Goal: Task Accomplishment & Management: Manage account settings

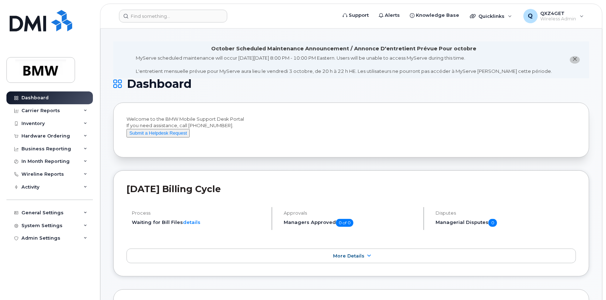
click at [147, 8] on header "Support Alerts Knowledge Base Quicklinks Suspend / Cancel Device Change SIM Car…" at bounding box center [351, 16] width 502 height 25
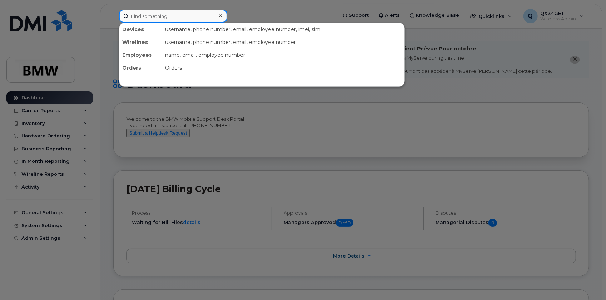
click at [143, 15] on input at bounding box center [173, 16] width 108 height 13
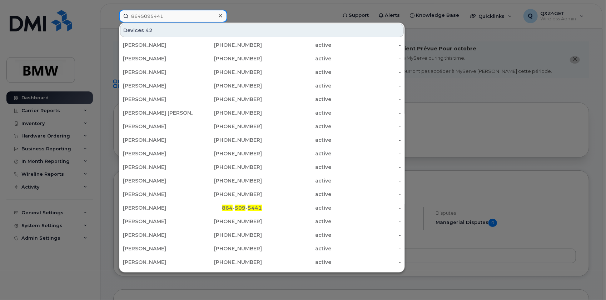
type input "8645095441"
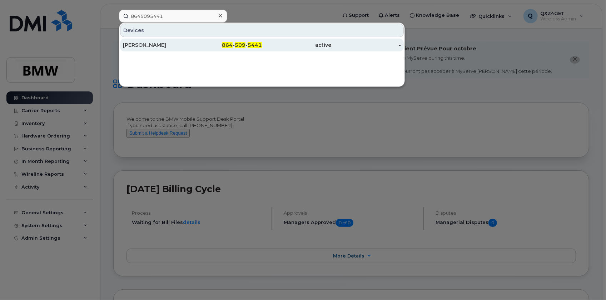
click at [143, 48] on div "Kevin Vercrouse" at bounding box center [158, 45] width 70 height 13
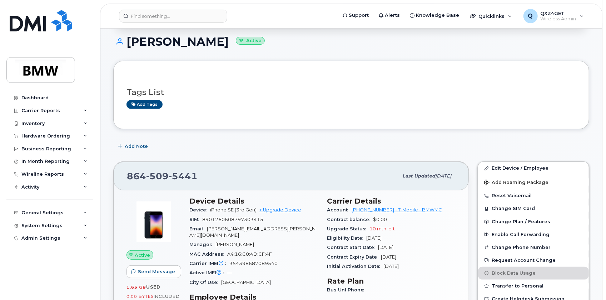
scroll to position [162, 0]
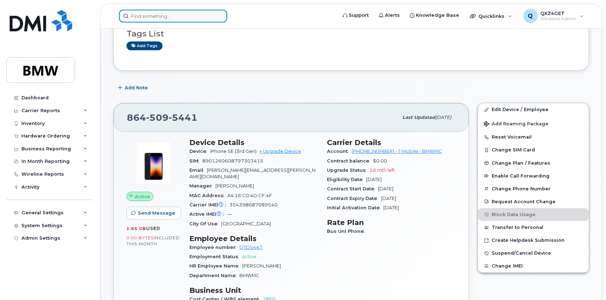
click at [127, 15] on input at bounding box center [173, 16] width 108 height 13
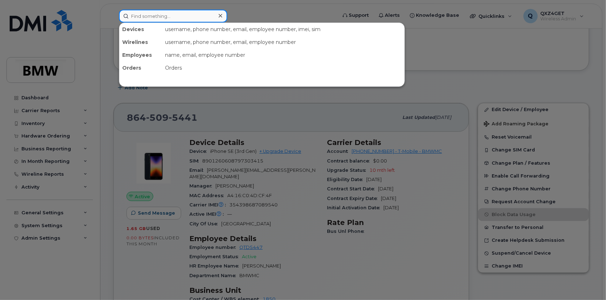
paste input "8644348081"
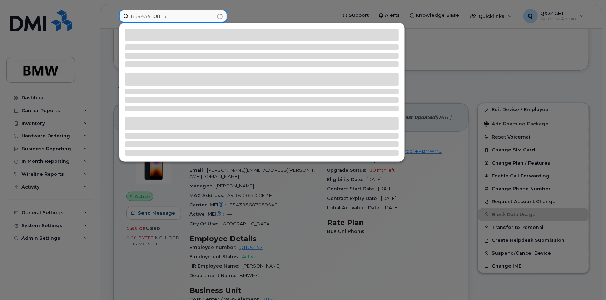
type input "8644348081"
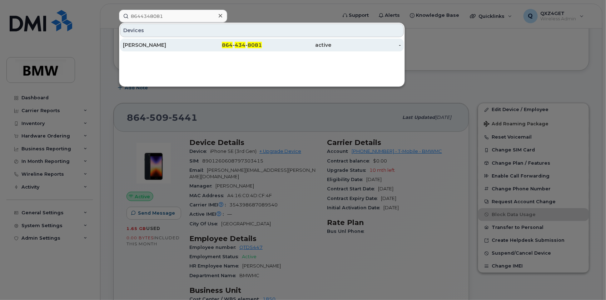
click at [143, 45] on div "Raven Styles" at bounding box center [158, 44] width 70 height 7
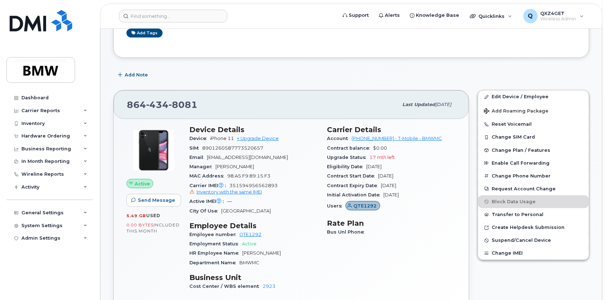
scroll to position [130, 0]
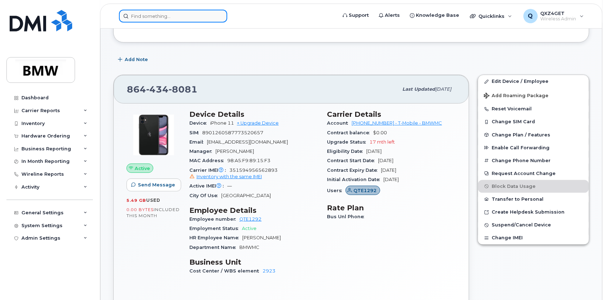
click at [138, 10] on input at bounding box center [173, 16] width 108 height 13
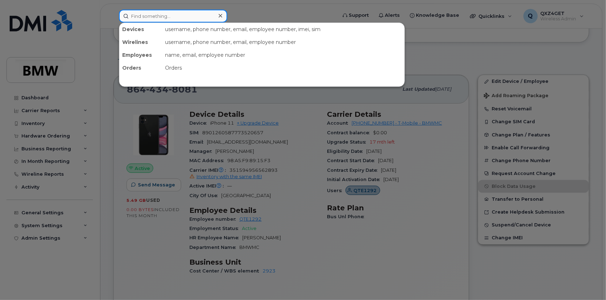
paste input "8643572648"
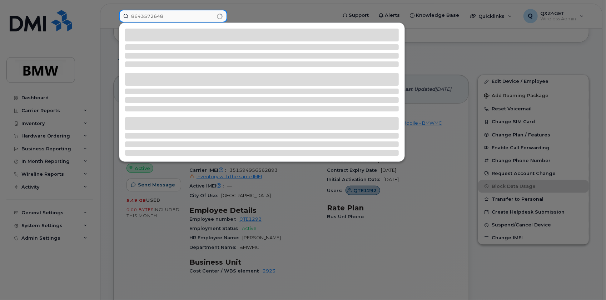
type input "8643572648"
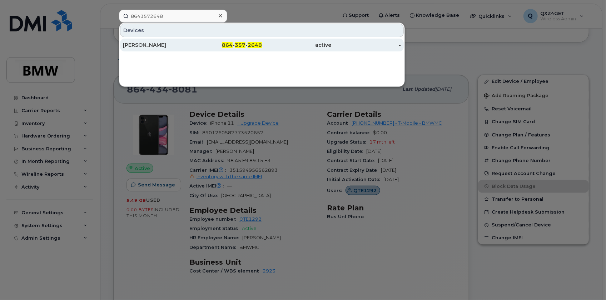
click at [162, 50] on div "Jose Leon Bernal" at bounding box center [158, 45] width 70 height 13
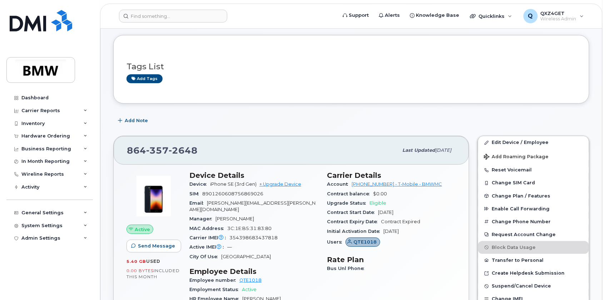
scroll to position [63, 0]
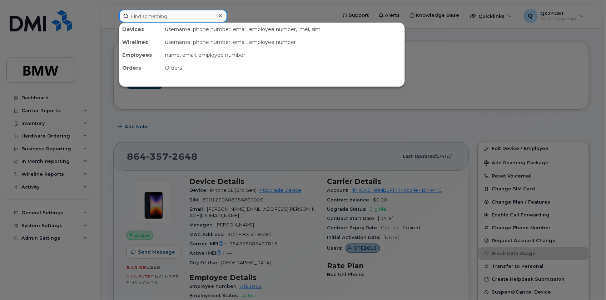
click at [164, 14] on input at bounding box center [173, 16] width 108 height 13
paste input "864) 790-0568"
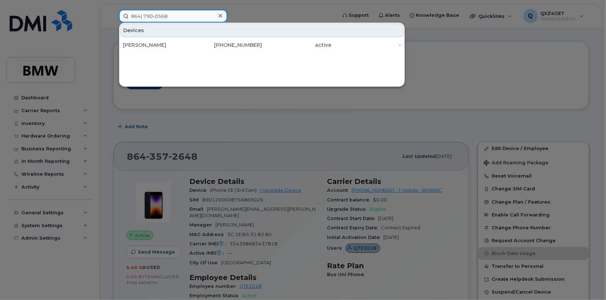
click at [143, 16] on input "864) 790-0568" at bounding box center [173, 16] width 108 height 13
type input "8647900568"
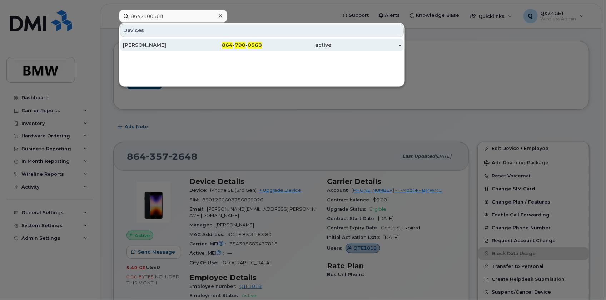
click at [133, 45] on div "Matthew Grant" at bounding box center [158, 44] width 70 height 7
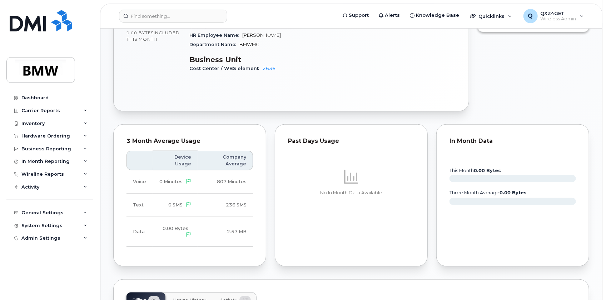
scroll to position [455, 0]
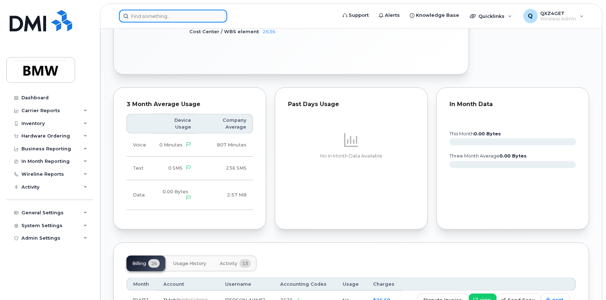
click at [132, 15] on input at bounding box center [173, 16] width 108 height 13
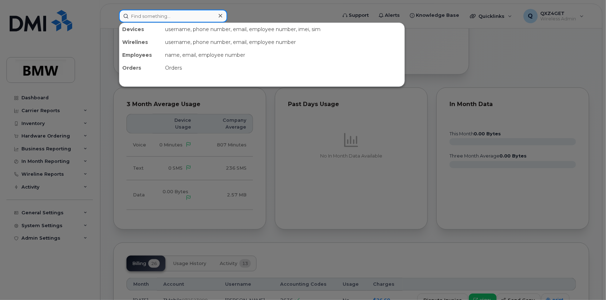
paste input "8643719326"
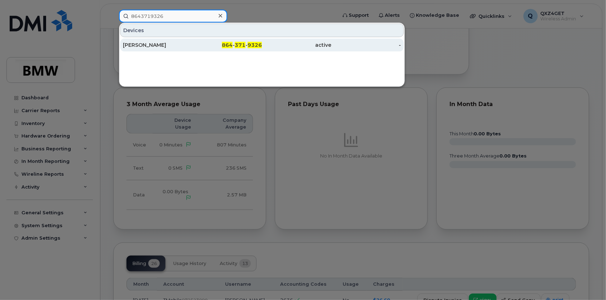
type input "8643719326"
click at [146, 46] on div "Elle Cohen" at bounding box center [158, 44] width 70 height 7
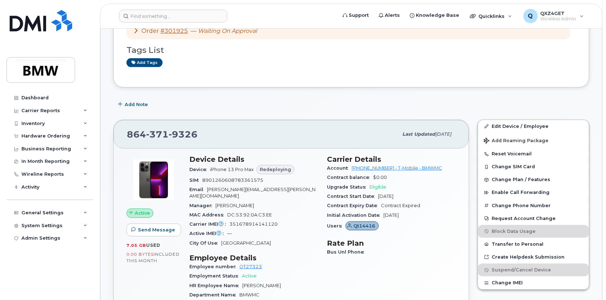
scroll to position [162, 0]
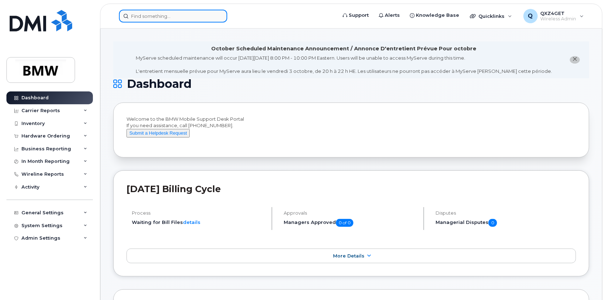
click at [152, 11] on input at bounding box center [173, 16] width 108 height 13
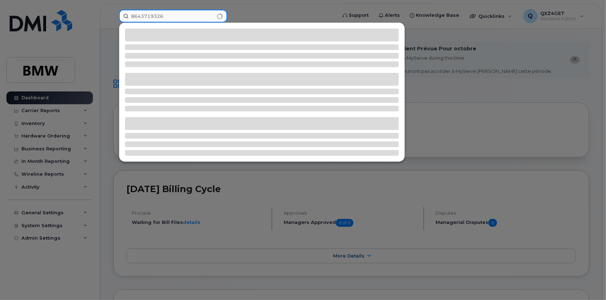
type input "8643719326"
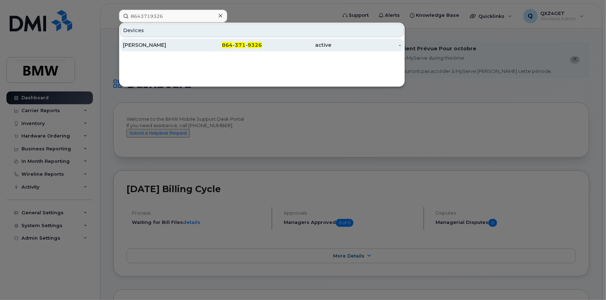
click at [139, 41] on div "Elle Cohen" at bounding box center [158, 45] width 70 height 13
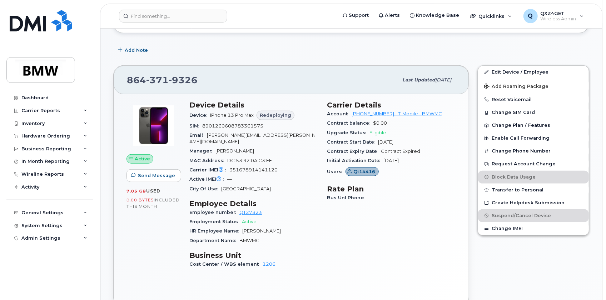
scroll to position [227, 0]
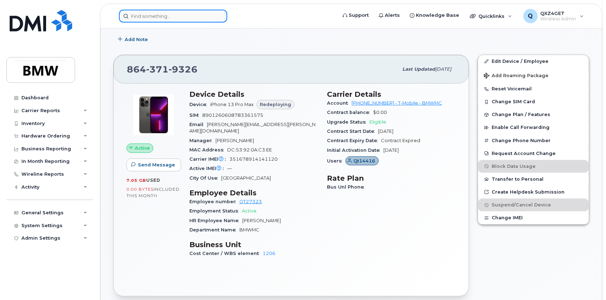
click at [154, 16] on input at bounding box center [173, 16] width 108 height 13
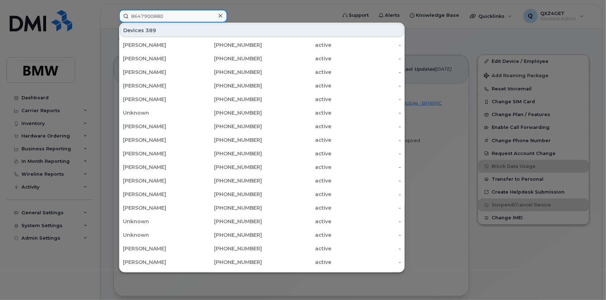
type input "8647900880"
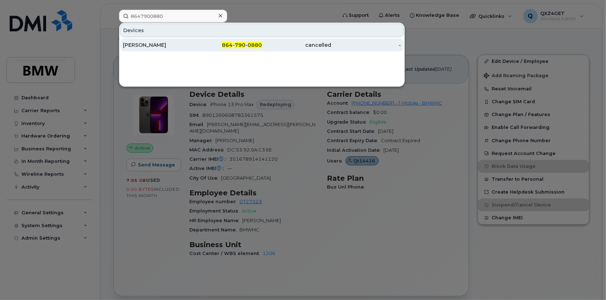
click at [228, 42] on span "864" at bounding box center [227, 45] width 11 height 6
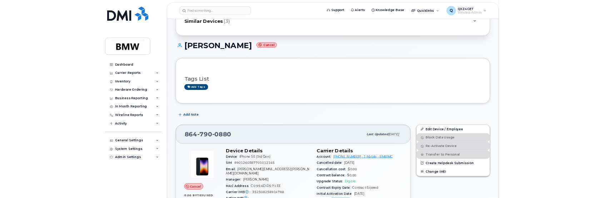
scroll to position [65, 0]
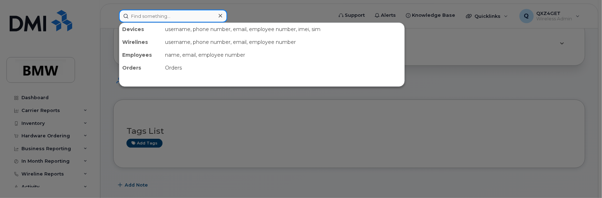
click at [158, 18] on input at bounding box center [173, 16] width 108 height 13
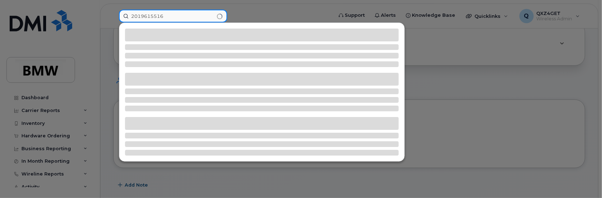
type input "2019615516"
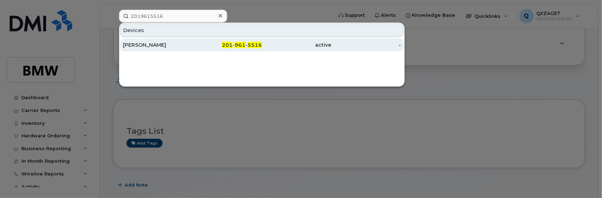
click at [141, 43] on div "[PERSON_NAME]" at bounding box center [158, 44] width 70 height 7
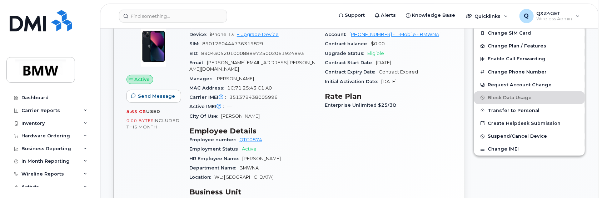
scroll to position [195, 0]
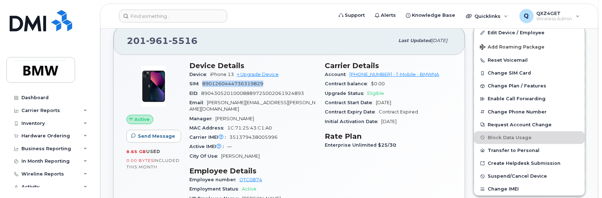
drag, startPoint x: 273, startPoint y: 82, endPoint x: 201, endPoint y: 87, distance: 72.0
click at [201, 87] on div "SIM [TECHNICAL_ID]" at bounding box center [252, 83] width 127 height 9
copy span "8901260444736319829"
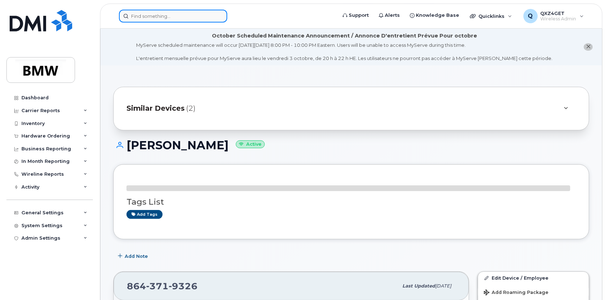
click at [162, 15] on input at bounding box center [173, 16] width 108 height 13
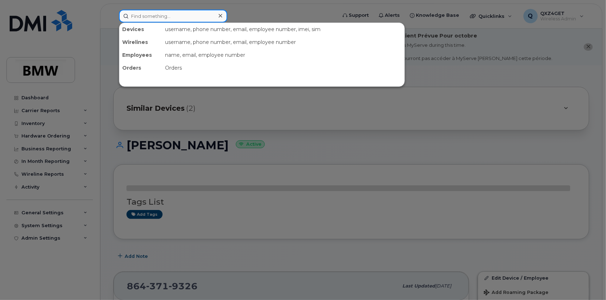
paste input "adrian.rice@bmwmc.com"
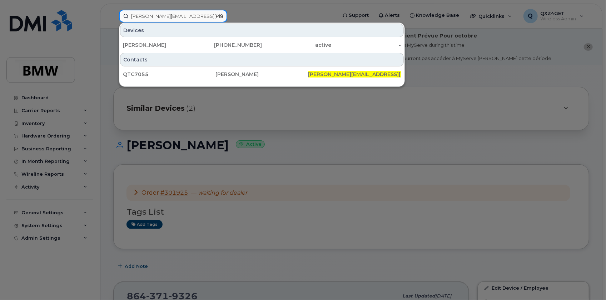
drag, startPoint x: 191, startPoint y: 16, endPoint x: 12, endPoint y: 0, distance: 179.7
click at [113, 10] on div "adrian.rice@bmwmc.com Devices Adrian Rice 864-753-1788 active - Contacts QTC705…" at bounding box center [225, 16] width 224 height 13
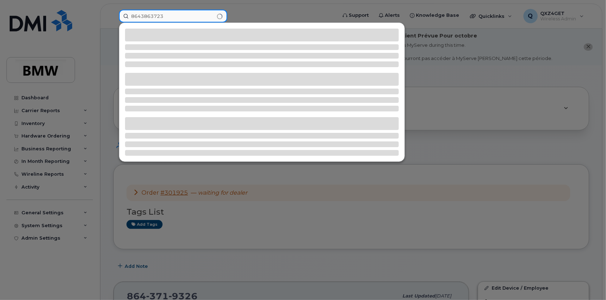
type input "8643863723"
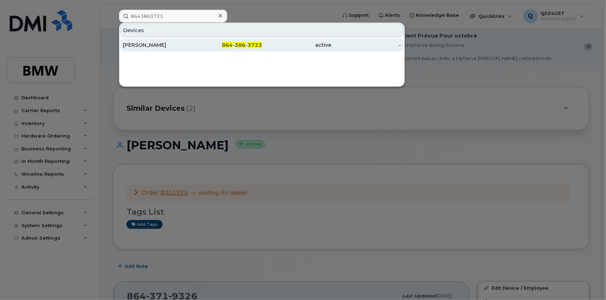
click at [126, 43] on div "[PERSON_NAME]" at bounding box center [158, 44] width 70 height 7
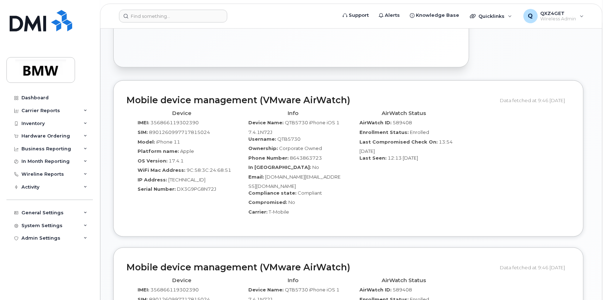
scroll to position [376, 0]
drag, startPoint x: 332, startPoint y: 170, endPoint x: 272, endPoint y: 175, distance: 60.2
click at [264, 175] on div "Email: Jamie.Green@bmwmc.com" at bounding box center [293, 182] width 100 height 16
copy span "[DOMAIN_NAME][EMAIL_ADDRESS][DOMAIN_NAME]"
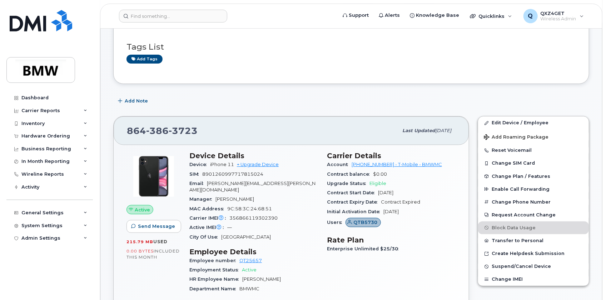
scroll to position [84, 0]
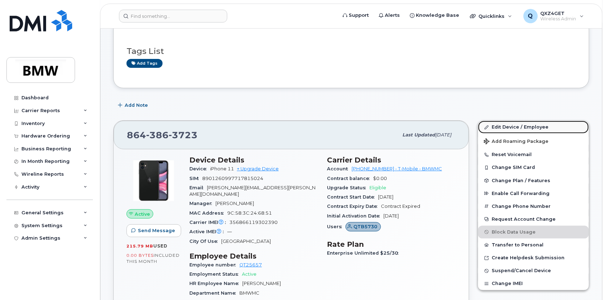
click at [514, 128] on link "Edit Device / Employee" at bounding box center [533, 127] width 111 height 13
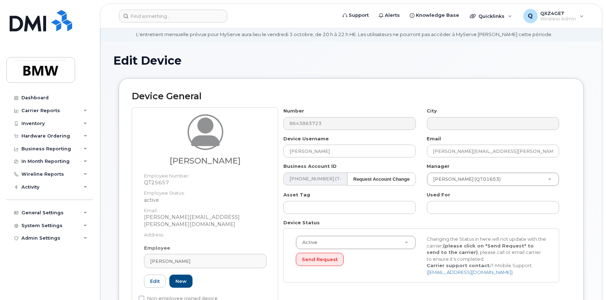
scroll to position [65, 0]
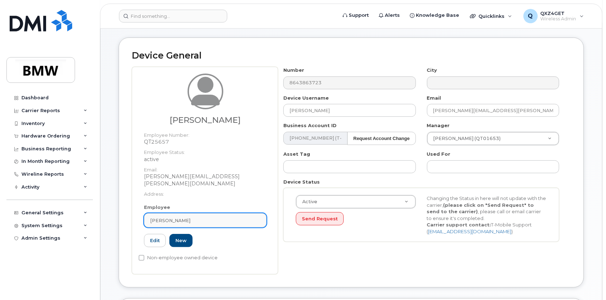
click at [170, 217] on span "[PERSON_NAME]" at bounding box center [170, 220] width 40 height 7
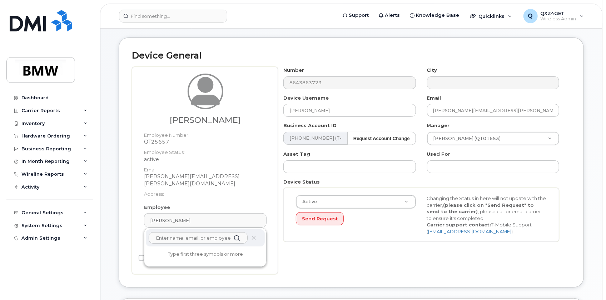
drag, startPoint x: 170, startPoint y: 211, endPoint x: 163, endPoint y: 232, distance: 22.7
click at [163, 232] on input "text" at bounding box center [198, 237] width 99 height 11
paste input "[DOMAIN_NAME][EMAIL_ADDRESS][DOMAIN_NAME]"
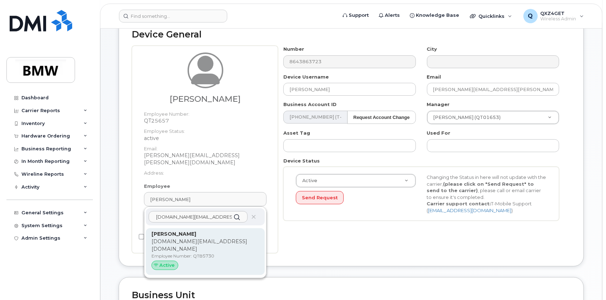
scroll to position [97, 0]
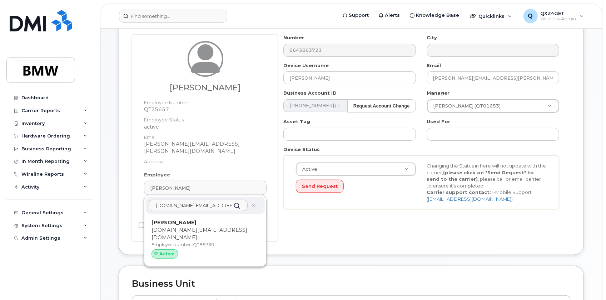
type input "Jamie.Green@bmwmc.com"
click at [167, 219] on strong "Jamie Green" at bounding box center [174, 222] width 45 height 6
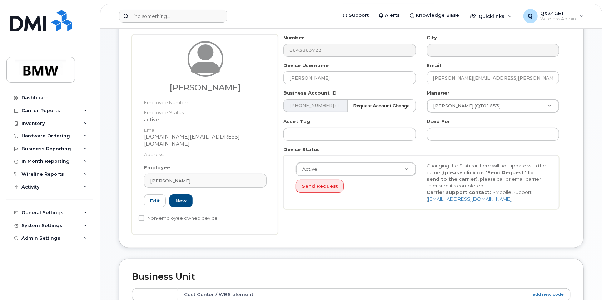
type input "QTB5730"
type input "Jamie Green"
type input "jamie.green@bmwmc.com"
type input "14966709"
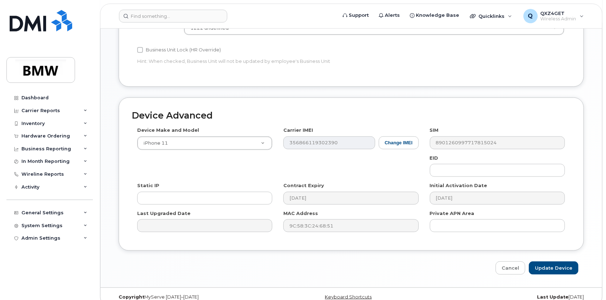
scroll to position [384, 0]
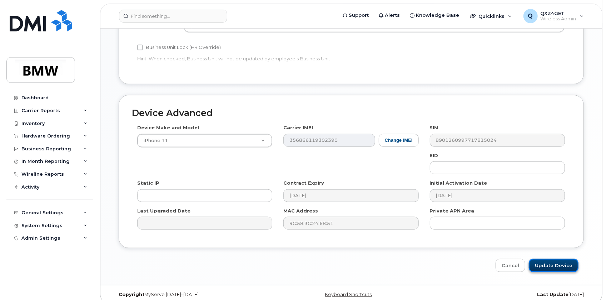
click at [571, 260] on input "Update Device" at bounding box center [554, 265] width 50 height 13
type input "Saving..."
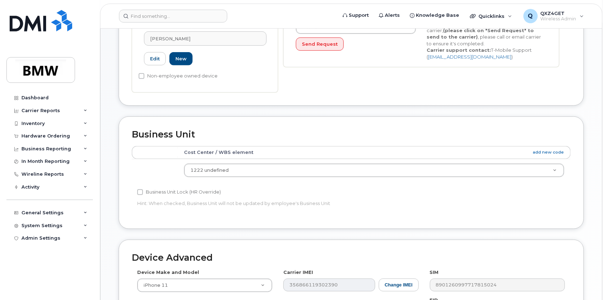
scroll to position [157, 0]
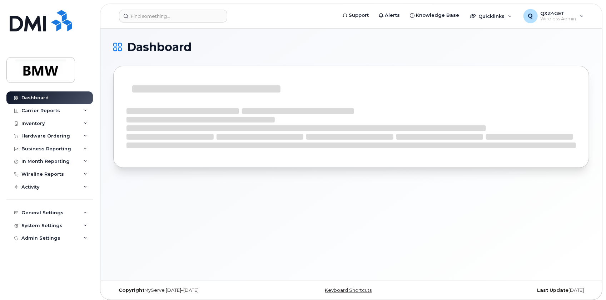
click at [167, 6] on header "Support Alerts Knowledge Base Quicklinks Suspend / Cancel Device Change SIM Car…" at bounding box center [351, 16] width 502 height 25
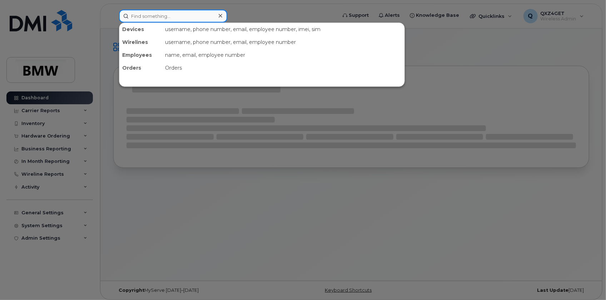
click at [161, 12] on input at bounding box center [173, 16] width 108 height 13
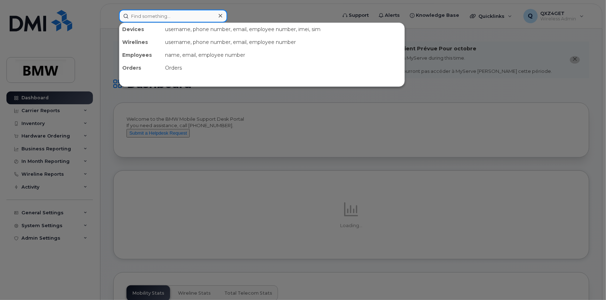
paste input "8649068875"
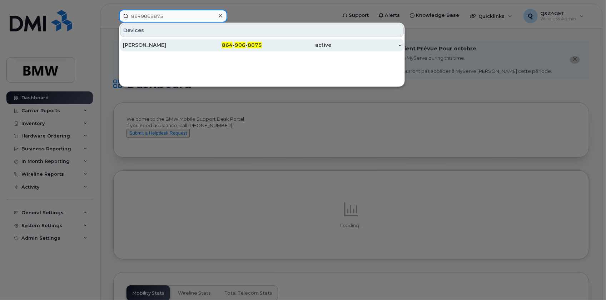
type input "8649068875"
click at [138, 44] on div "[PERSON_NAME]" at bounding box center [158, 44] width 70 height 7
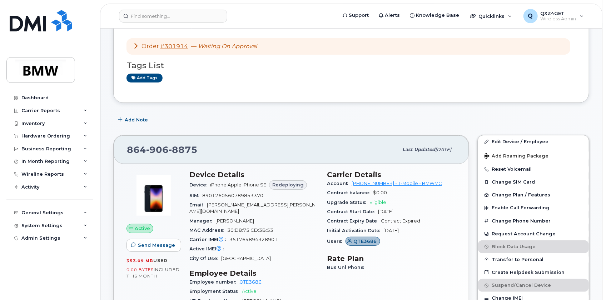
scroll to position [97, 0]
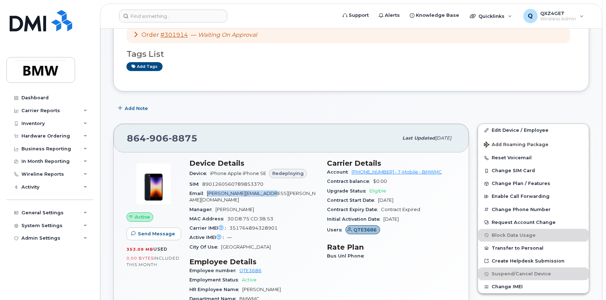
drag, startPoint x: 282, startPoint y: 193, endPoint x: 209, endPoint y: 194, distance: 73.6
click at [209, 194] on div "Email megan.wyatt@bmwgroup.com" at bounding box center [253, 197] width 129 height 16
copy span "megan.wyatt@bmwgroup.com"
click at [157, 16] on input at bounding box center [173, 16] width 108 height 13
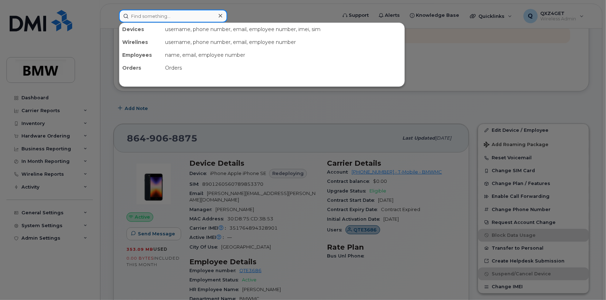
paste input "adrian.rice@bmwmc.com"
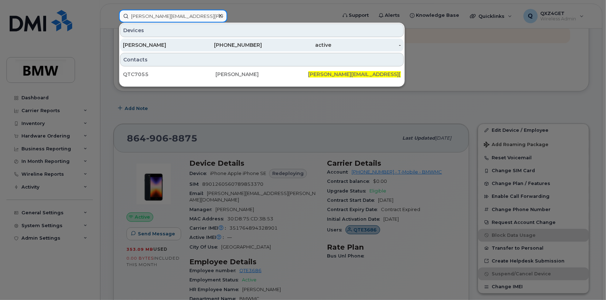
type input "adrian.rice@bmwmc.com"
click at [150, 44] on div "Adrian Rice" at bounding box center [158, 44] width 70 height 7
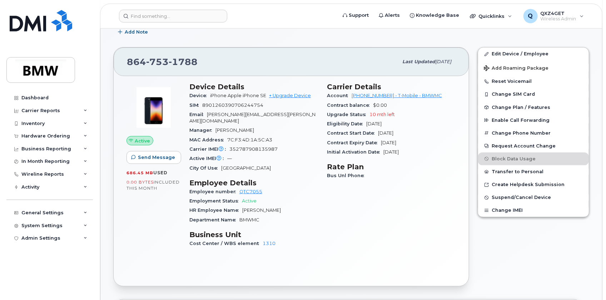
scroll to position [162, 0]
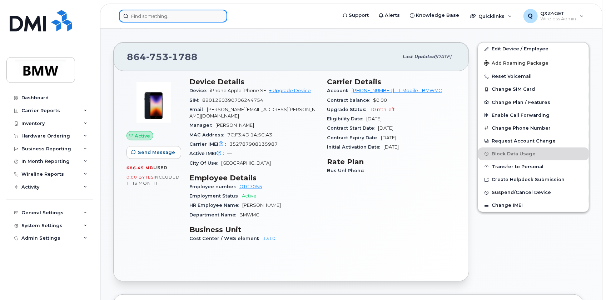
click at [168, 18] on input at bounding box center [173, 16] width 108 height 13
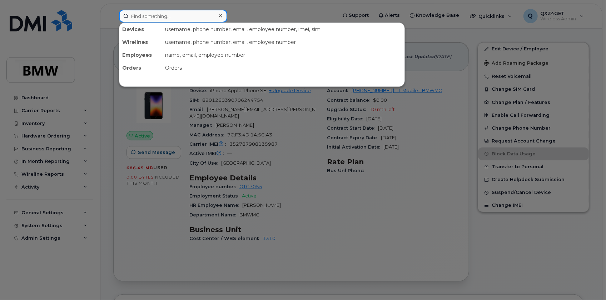
click at [144, 13] on input at bounding box center [173, 16] width 108 height 13
paste input "[PERSON_NAME][EMAIL_ADDRESS][PERSON_NAME][DOMAIN_NAME]"
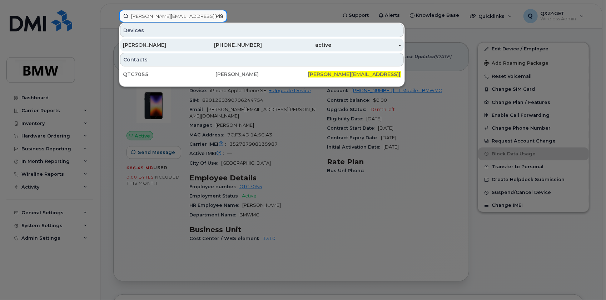
type input "[PERSON_NAME][EMAIL_ADDRESS][PERSON_NAME][DOMAIN_NAME]"
click at [132, 43] on div "[PERSON_NAME]" at bounding box center [158, 44] width 70 height 7
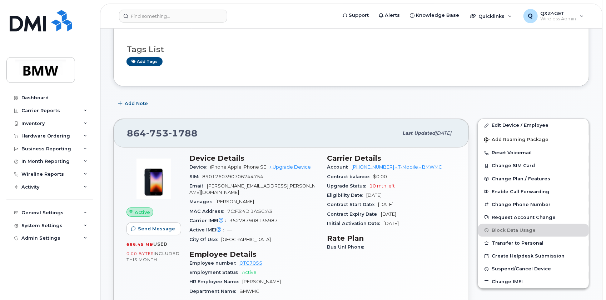
scroll to position [65, 0]
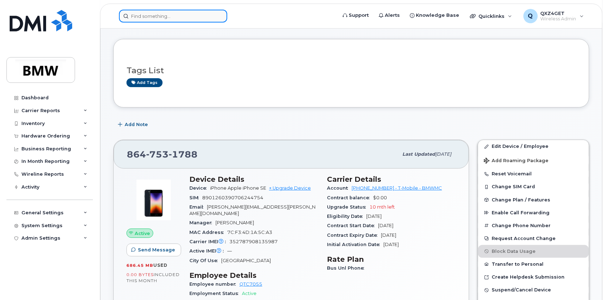
click at [149, 14] on input at bounding box center [173, 16] width 108 height 13
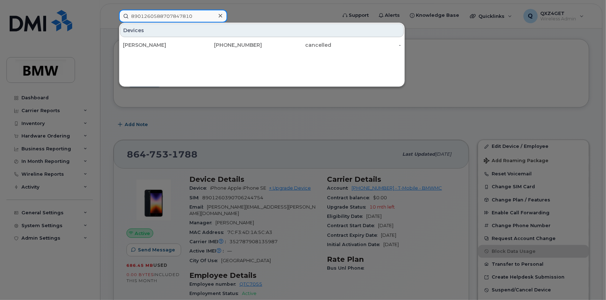
type input "8901260588707847810"
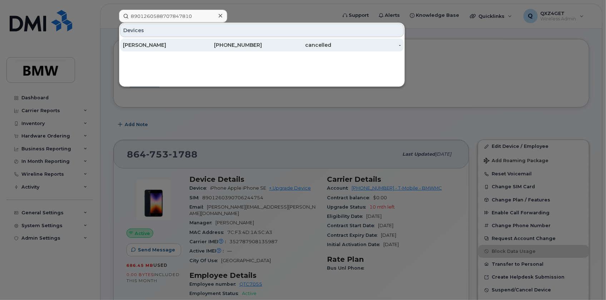
click at [148, 41] on div "Bonnie Wines" at bounding box center [158, 44] width 70 height 7
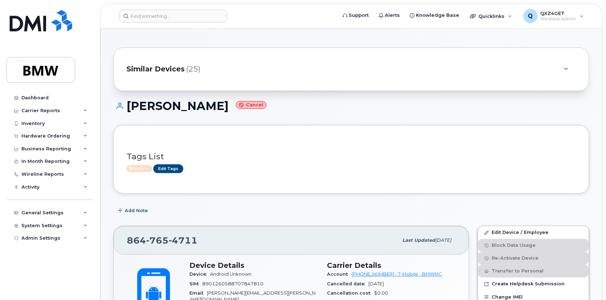
scroll to position [32, 0]
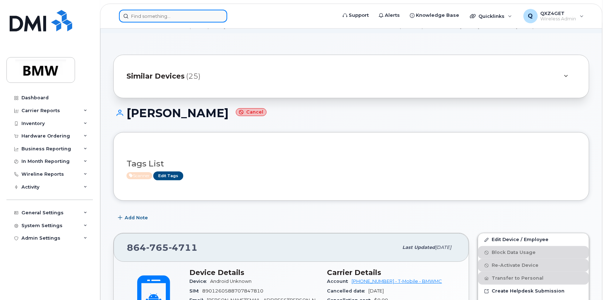
click at [155, 14] on input at bounding box center [173, 16] width 108 height 13
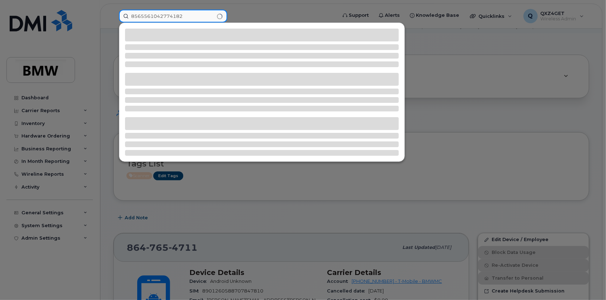
type input "8565561042774182"
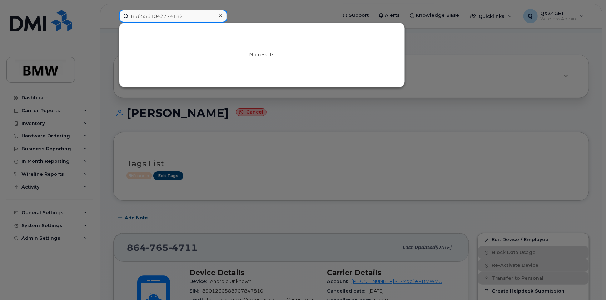
click at [204, 15] on input "8565561042774182" at bounding box center [173, 16] width 108 height 13
drag, startPoint x: 202, startPoint y: 15, endPoint x: 107, endPoint y: 16, distance: 94.7
click at [113, 16] on div "8565561042774182 No results" at bounding box center [225, 16] width 224 height 13
type input "8"
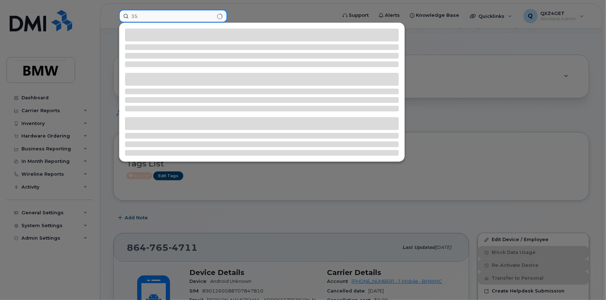
type input "3"
type input "356556104277182"
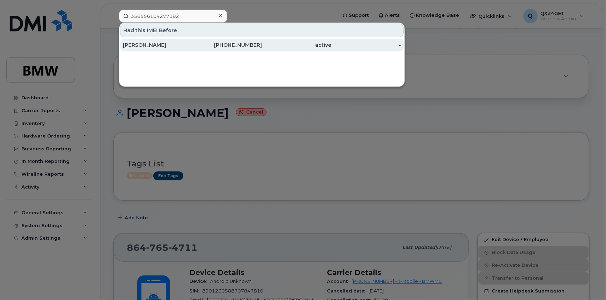
click at [148, 45] on div "[PERSON_NAME]" at bounding box center [158, 44] width 70 height 7
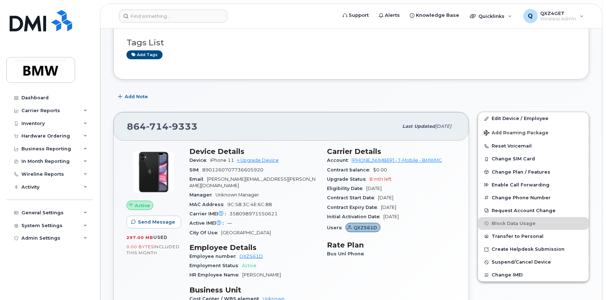
scroll to position [97, 0]
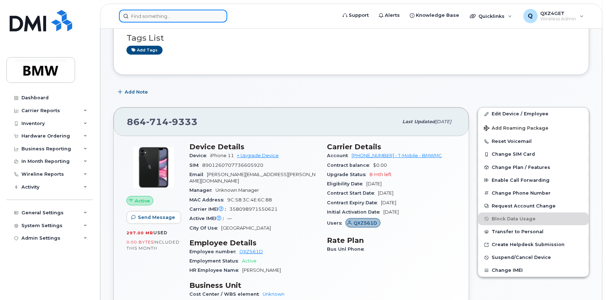
click at [155, 15] on input at bounding box center [173, 16] width 108 height 13
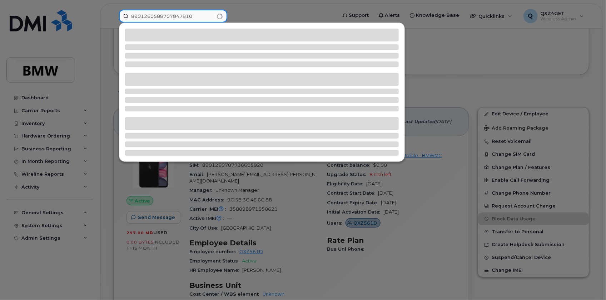
type input "8901260588707847810"
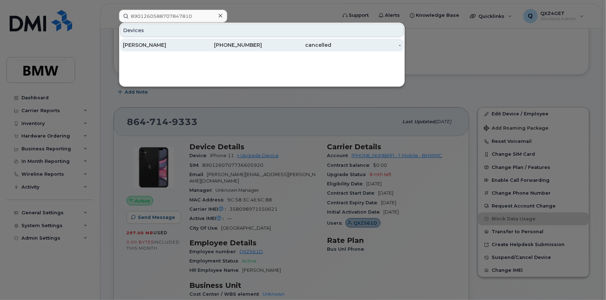
click at [152, 43] on div "[PERSON_NAME]" at bounding box center [158, 44] width 70 height 7
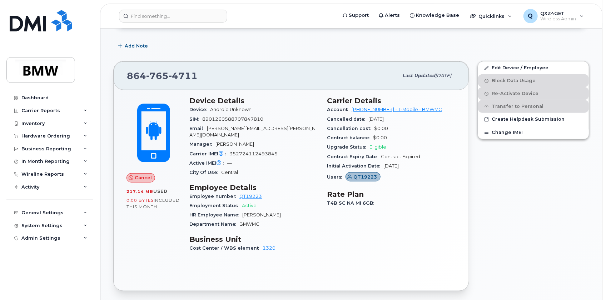
scroll to position [188, 0]
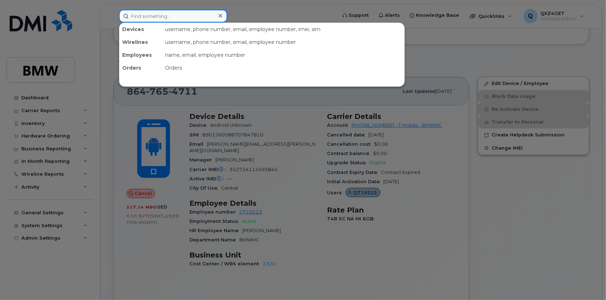
click at [187, 17] on input at bounding box center [173, 16] width 108 height 13
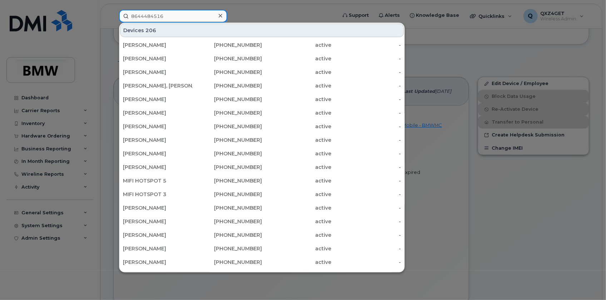
type input "8644484516"
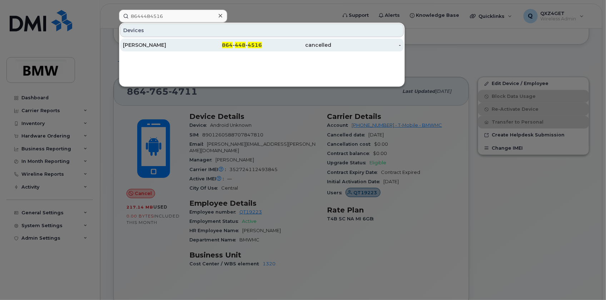
click at [149, 41] on div "[PERSON_NAME]" at bounding box center [158, 45] width 70 height 13
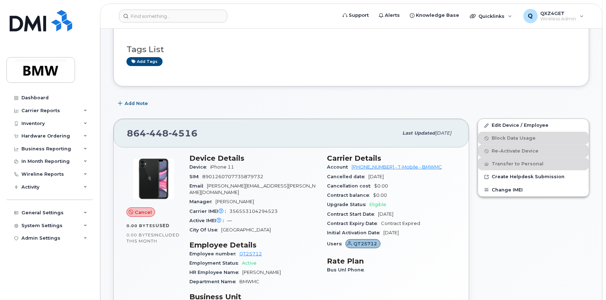
scroll to position [65, 0]
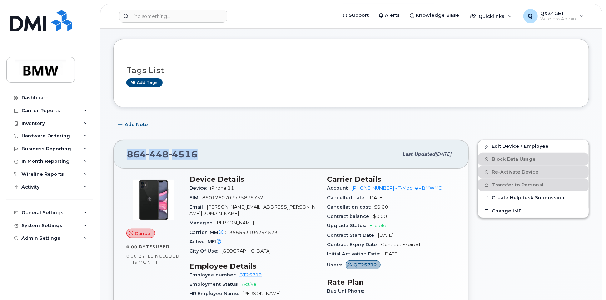
drag, startPoint x: 200, startPoint y: 155, endPoint x: 123, endPoint y: 154, distance: 76.8
click at [123, 154] on div "[PHONE_NUMBER] Last updated [DATE]" at bounding box center [291, 154] width 355 height 29
copy span "[PHONE_NUMBER]"
